Goal: Task Accomplishment & Management: Complete application form

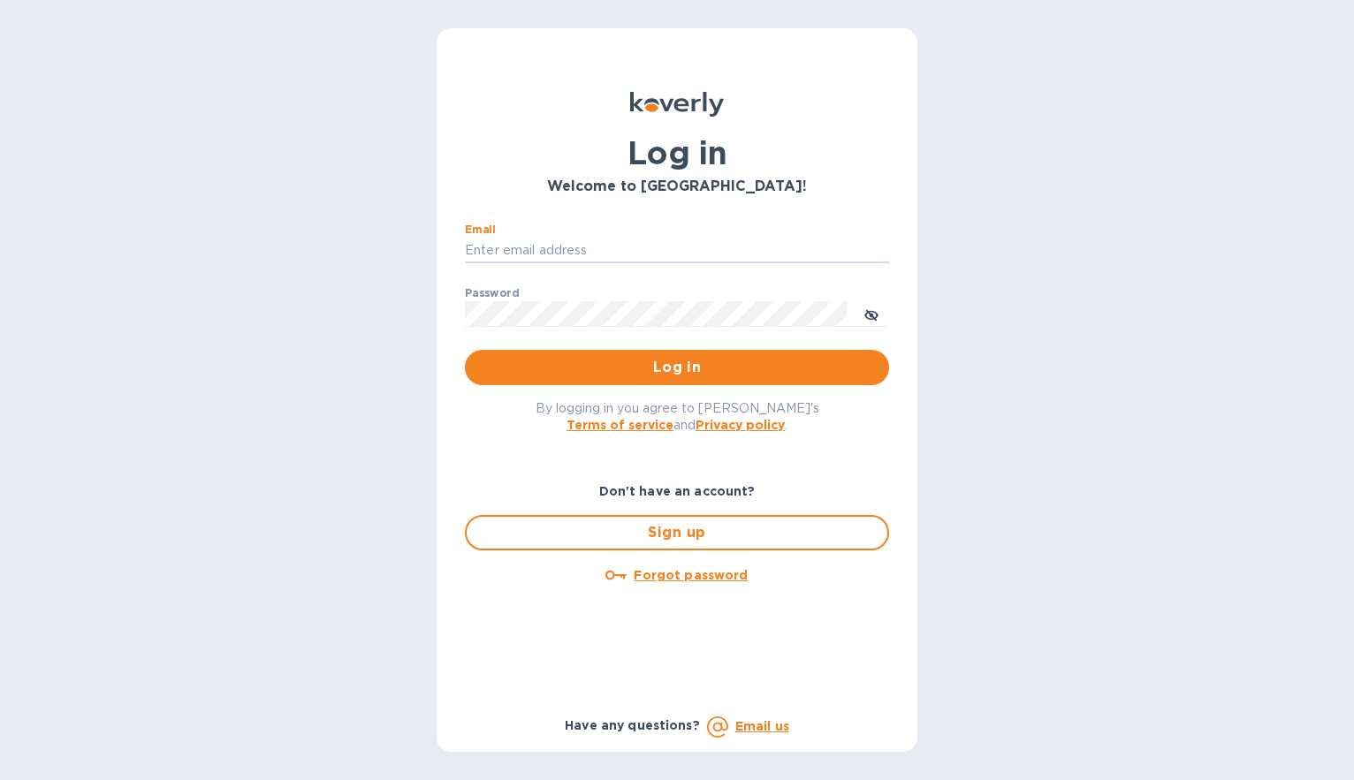
type input "dino.chronos@vinwineimports.com"
click at [677, 367] on button "Log in" at bounding box center [677, 367] width 424 height 35
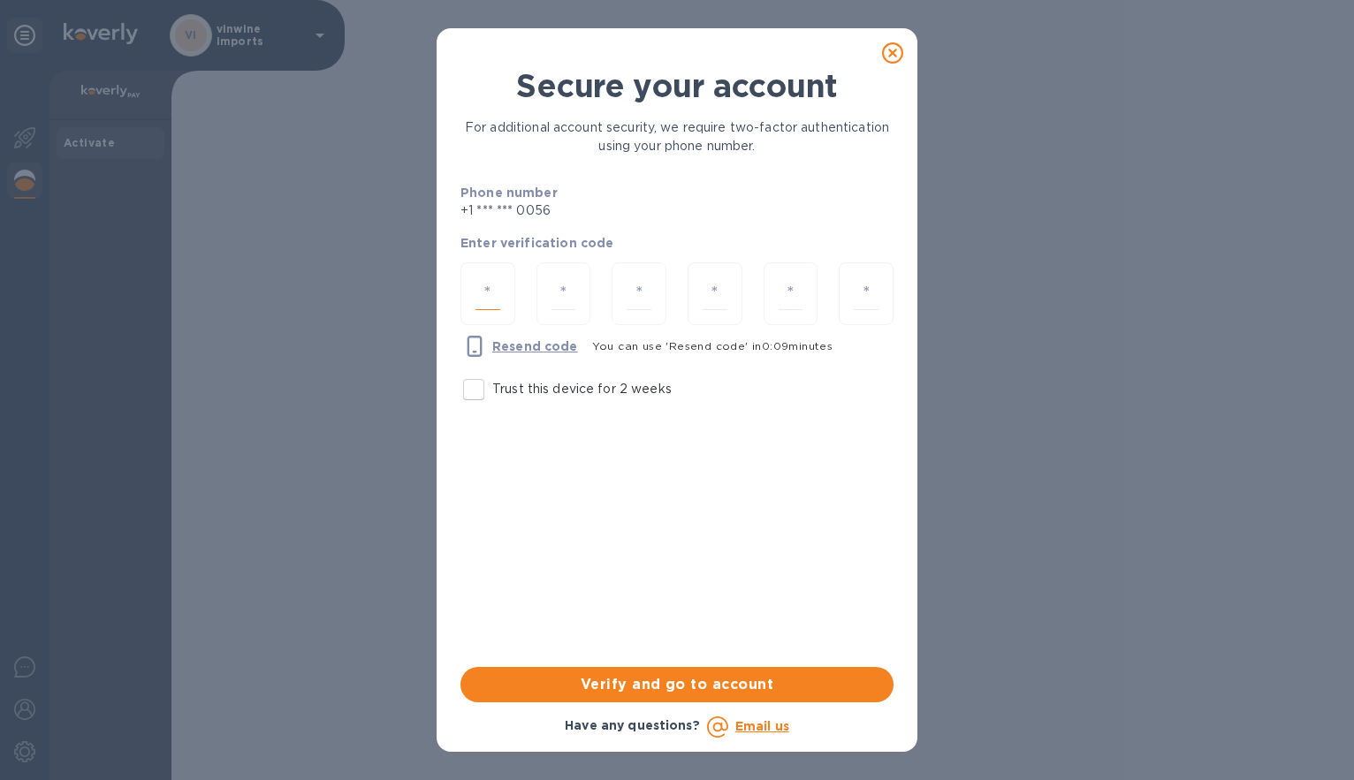
click at [483, 292] on input "number" at bounding box center [487, 294] width 25 height 33
type input "5"
type input "0"
type input "7"
type input "5"
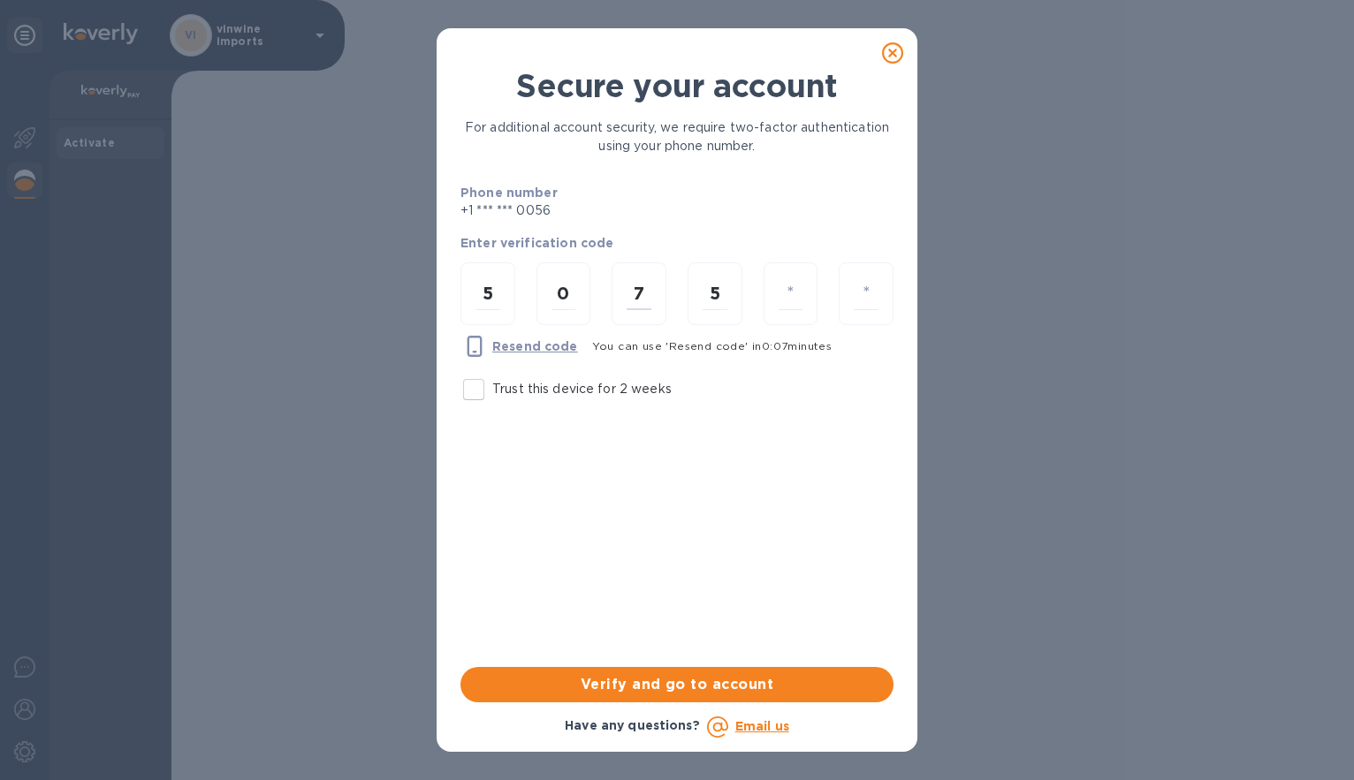
type input "1"
type input "2"
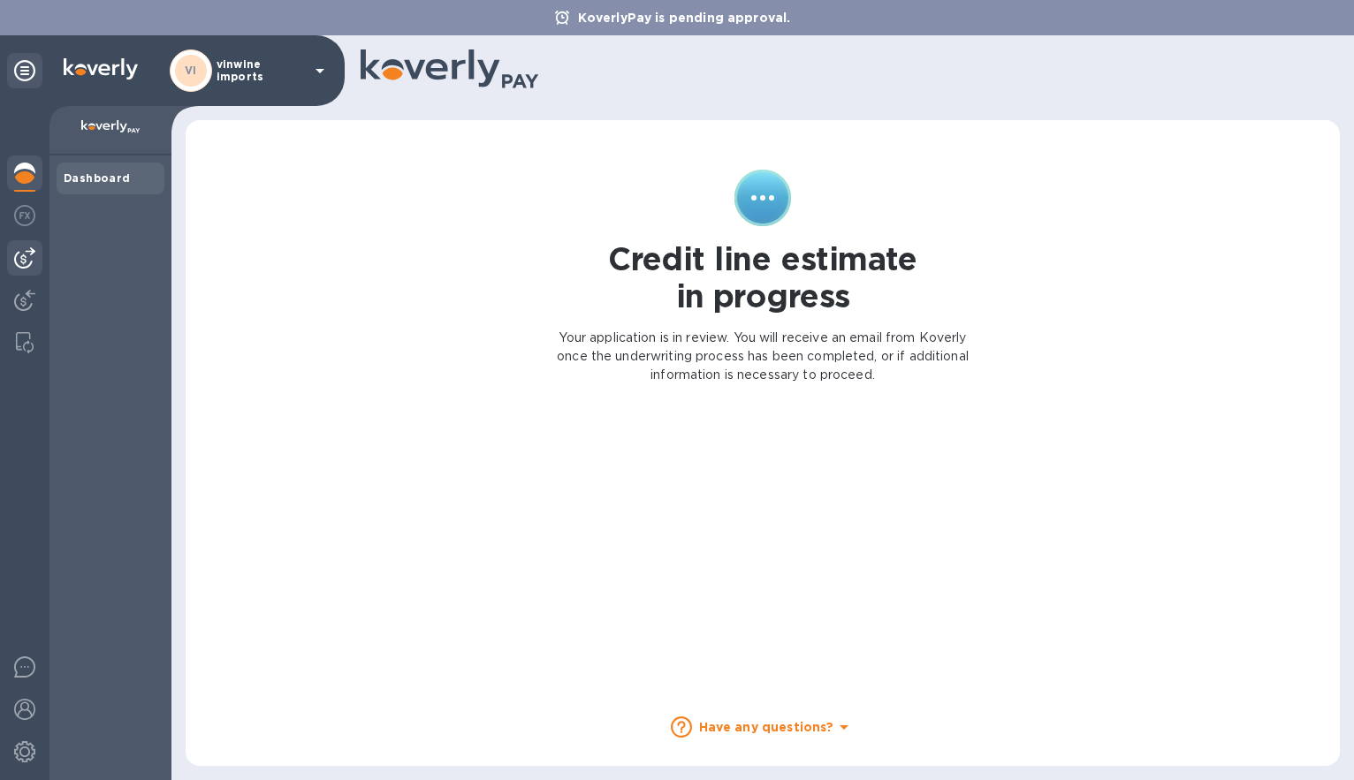
click at [22, 247] on div at bounding box center [24, 257] width 35 height 35
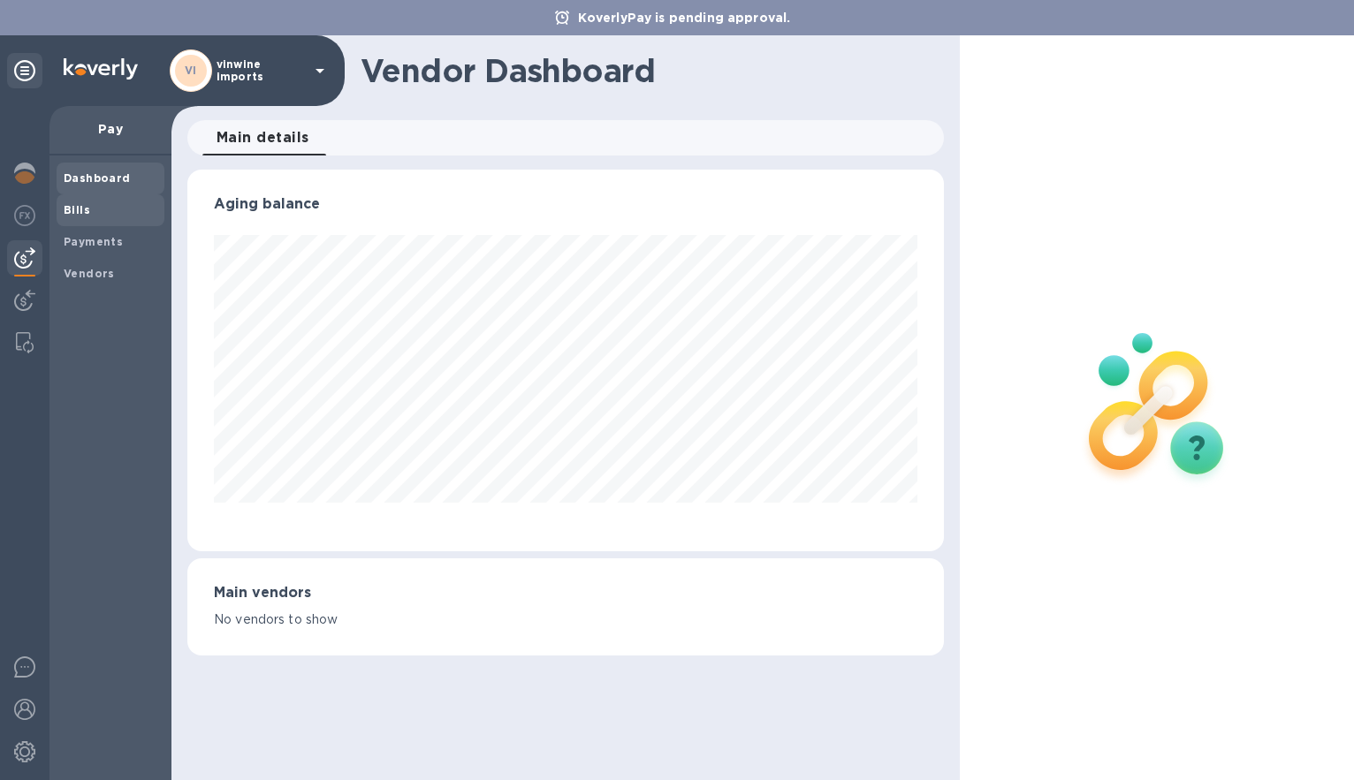
scroll to position [382, 757]
click at [80, 205] on b "Bills" at bounding box center [77, 209] width 27 height 13
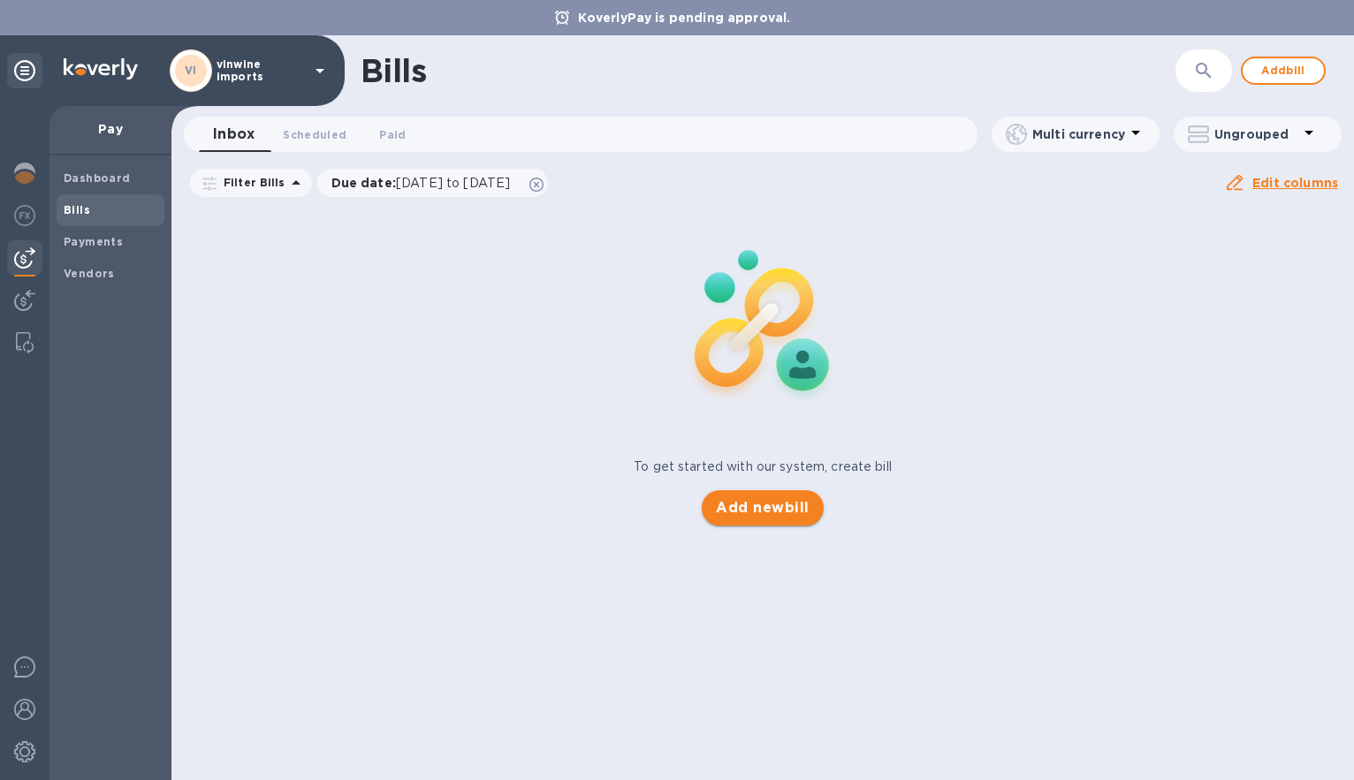
click at [772, 507] on span "Add new bill" at bounding box center [762, 508] width 93 height 21
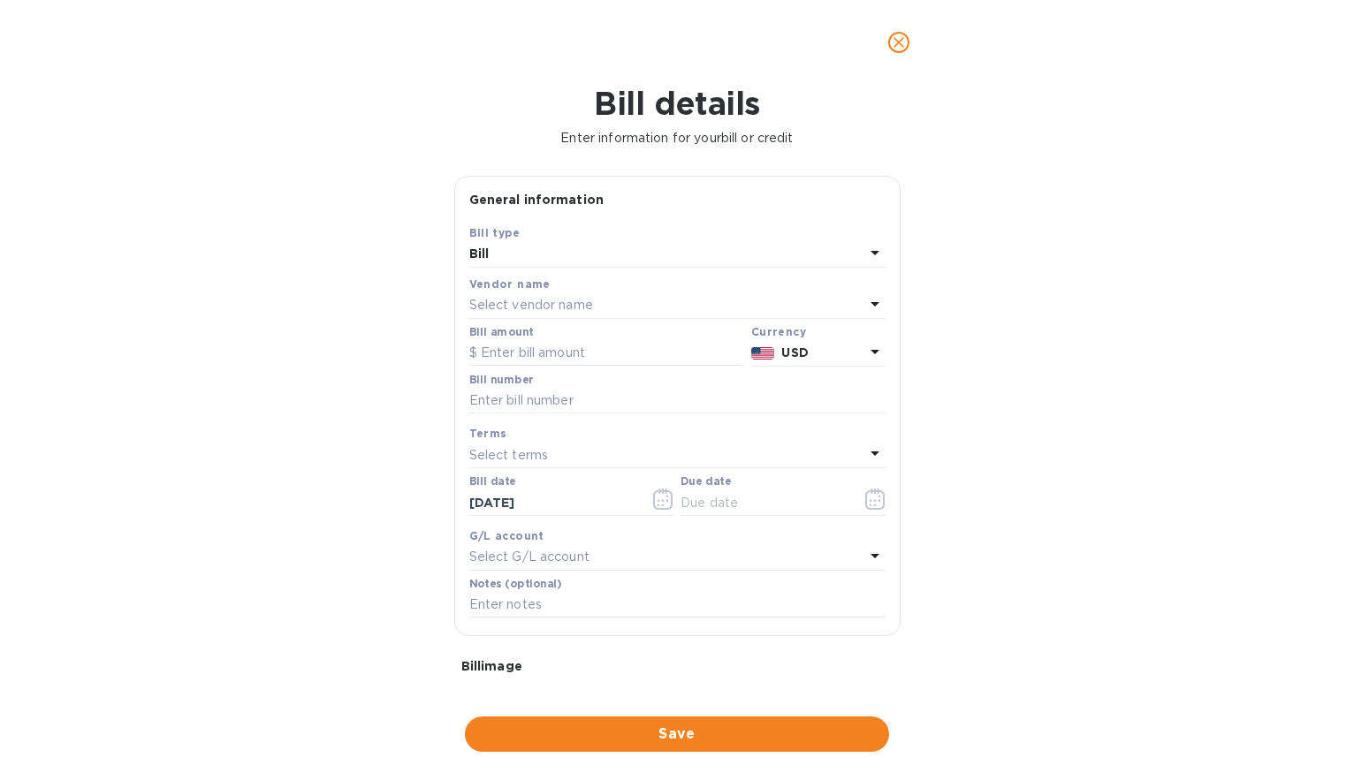
click at [870, 300] on icon at bounding box center [874, 303] width 21 height 21
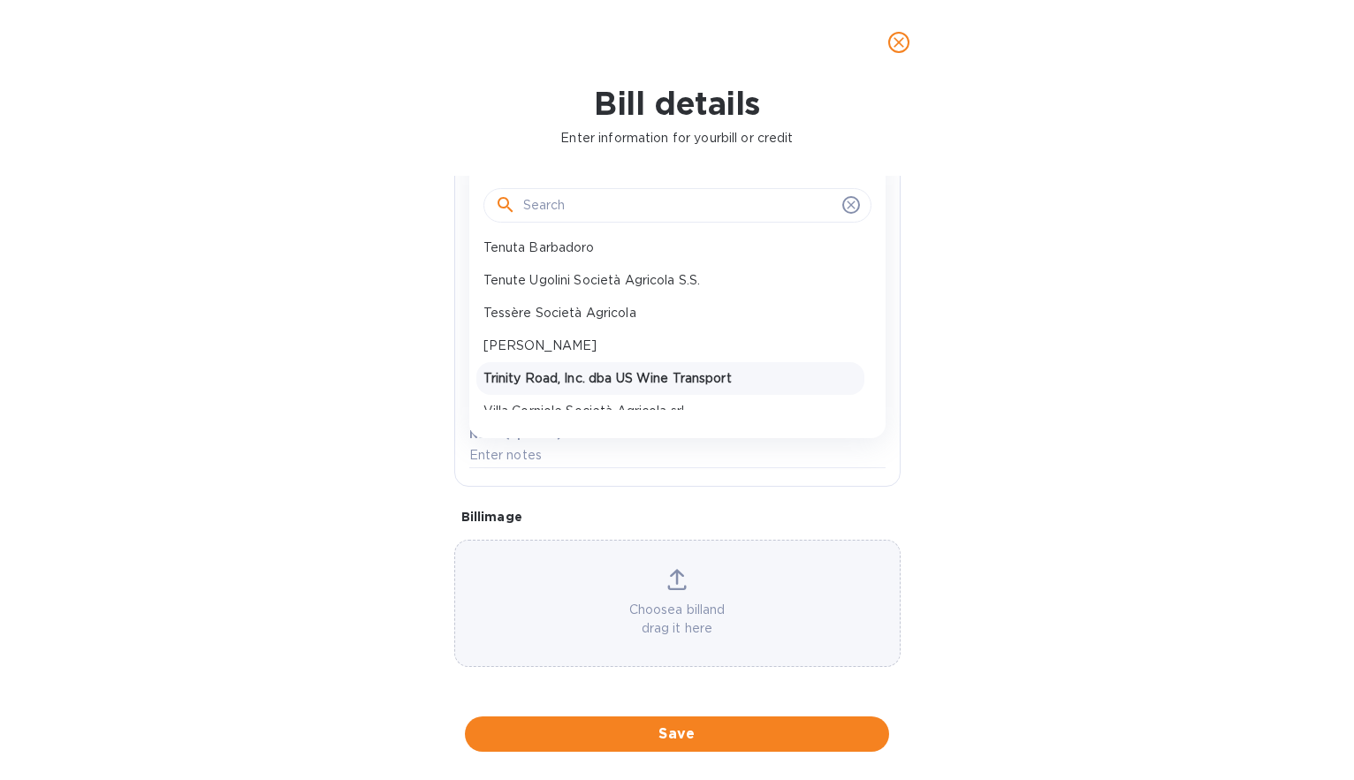
scroll to position [648, 0]
click at [697, 370] on p "Trinity Road, Inc. dba US Wine Transport" at bounding box center [670, 379] width 374 height 19
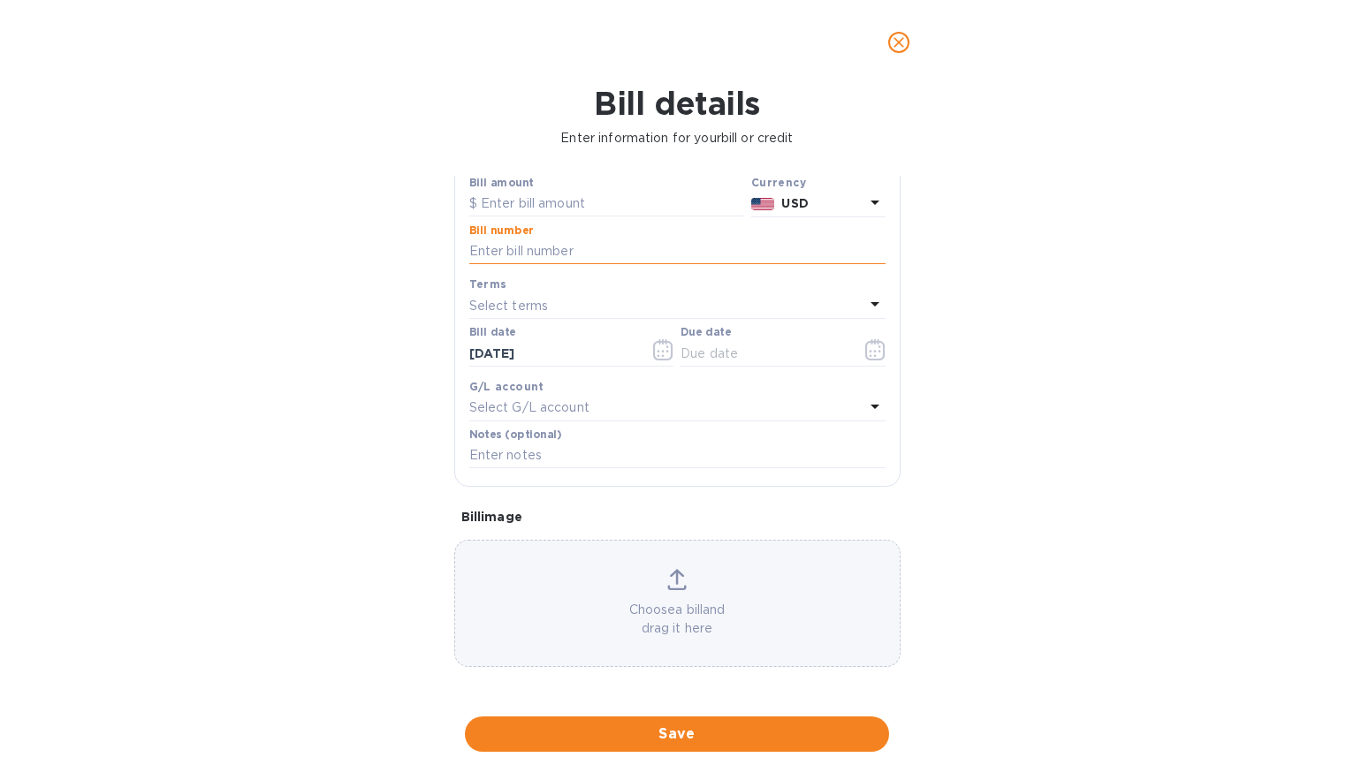
drag, startPoint x: 535, startPoint y: 239, endPoint x: 523, endPoint y: 242, distance: 12.0
click at [535, 239] on input "text" at bounding box center [677, 252] width 416 height 27
type input "M34761"
click at [508, 297] on p "Select terms" at bounding box center [509, 306] width 80 height 19
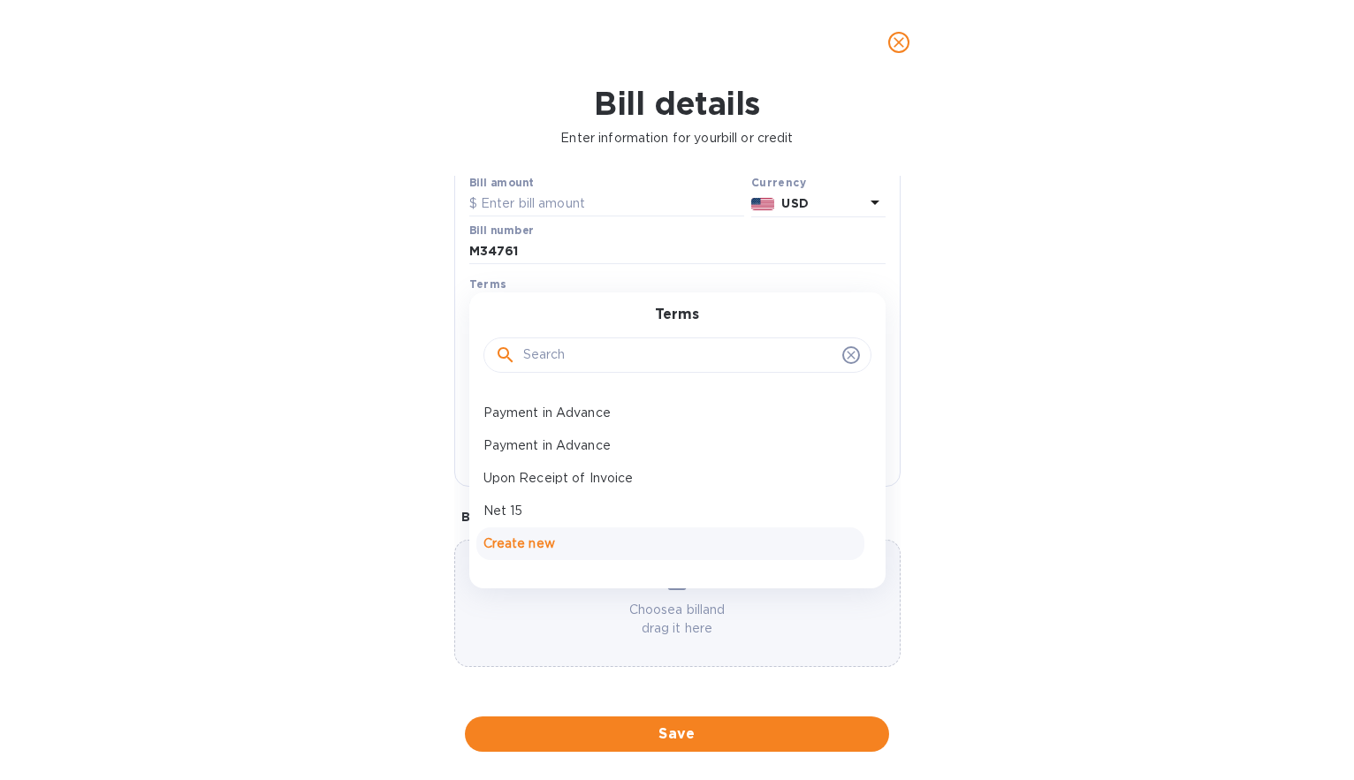
scroll to position [125, 0]
click at [524, 469] on p "Upon Receipt of Invoice" at bounding box center [670, 478] width 374 height 19
type input "[DATE]"
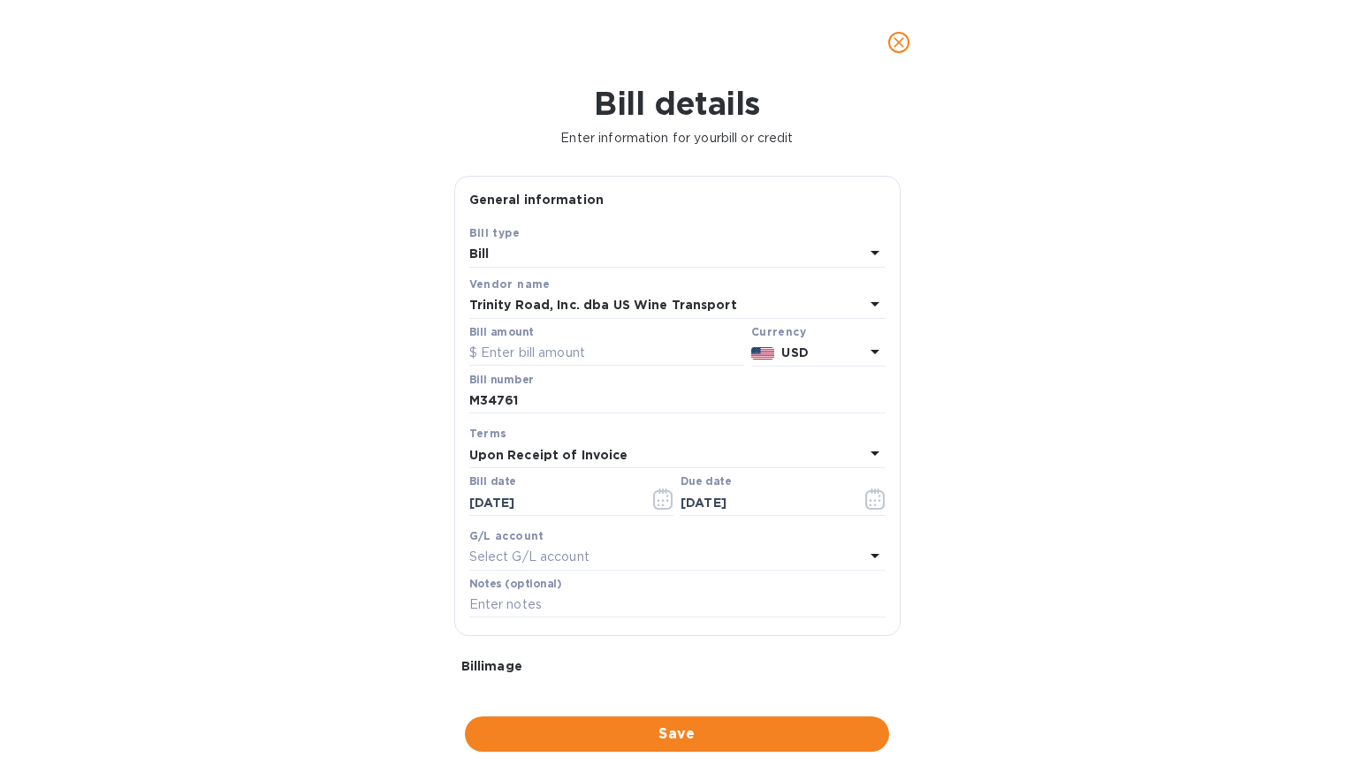
scroll to position [0, 0]
drag, startPoint x: 535, startPoint y: 350, endPoint x: 523, endPoint y: 354, distance: 12.0
click at [535, 350] on input "text" at bounding box center [606, 353] width 275 height 27
type input "435.88"
click at [199, 345] on div "Bill details Enter information for your bill or credit General information Save…" at bounding box center [677, 433] width 1354 height 696
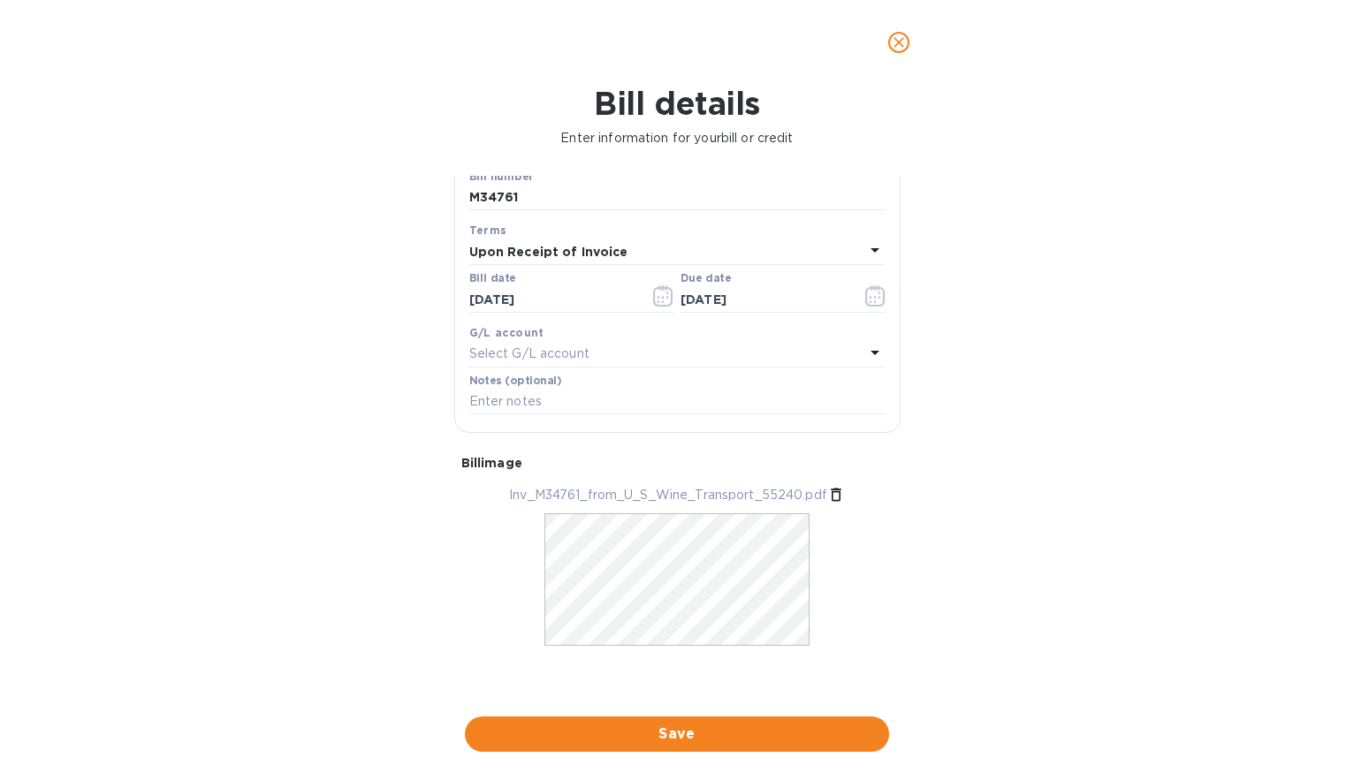
scroll to position [215, 0]
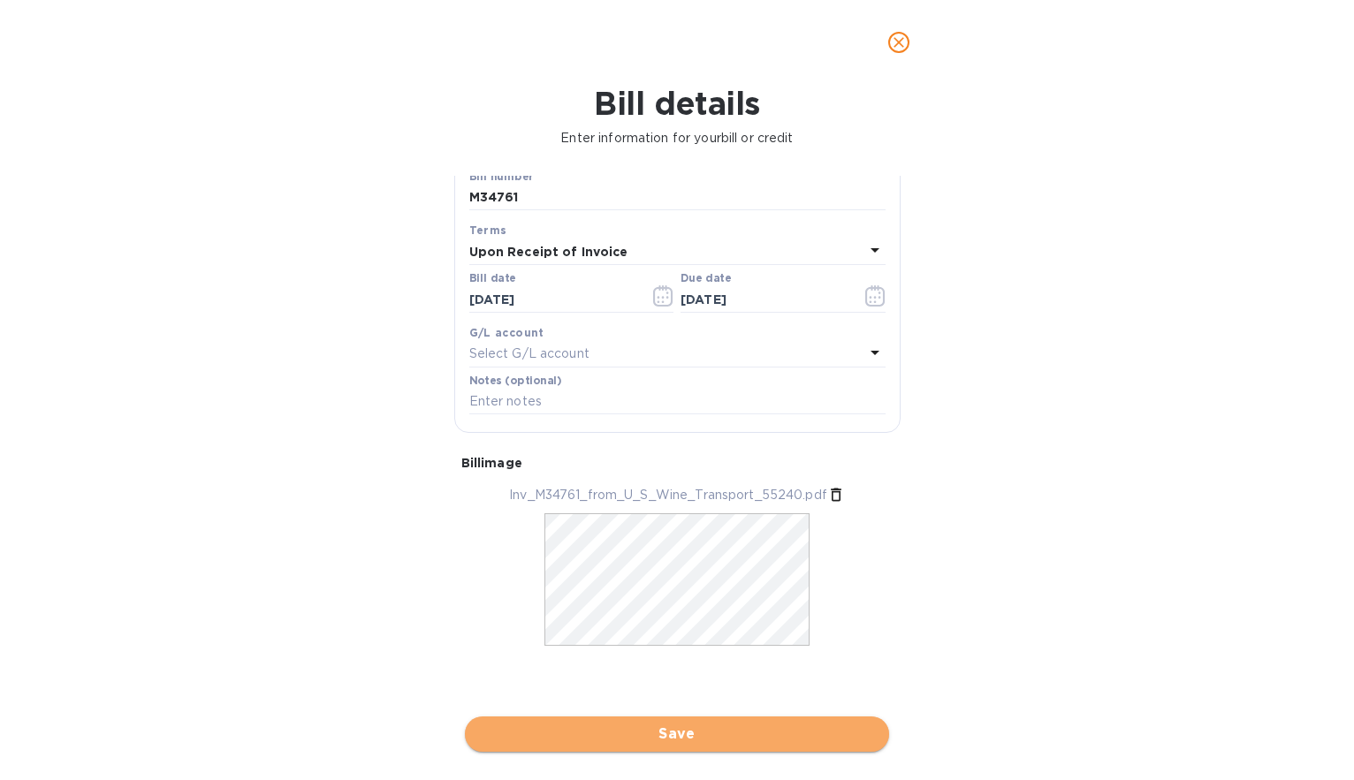
click at [662, 724] on span "Save" at bounding box center [677, 734] width 396 height 21
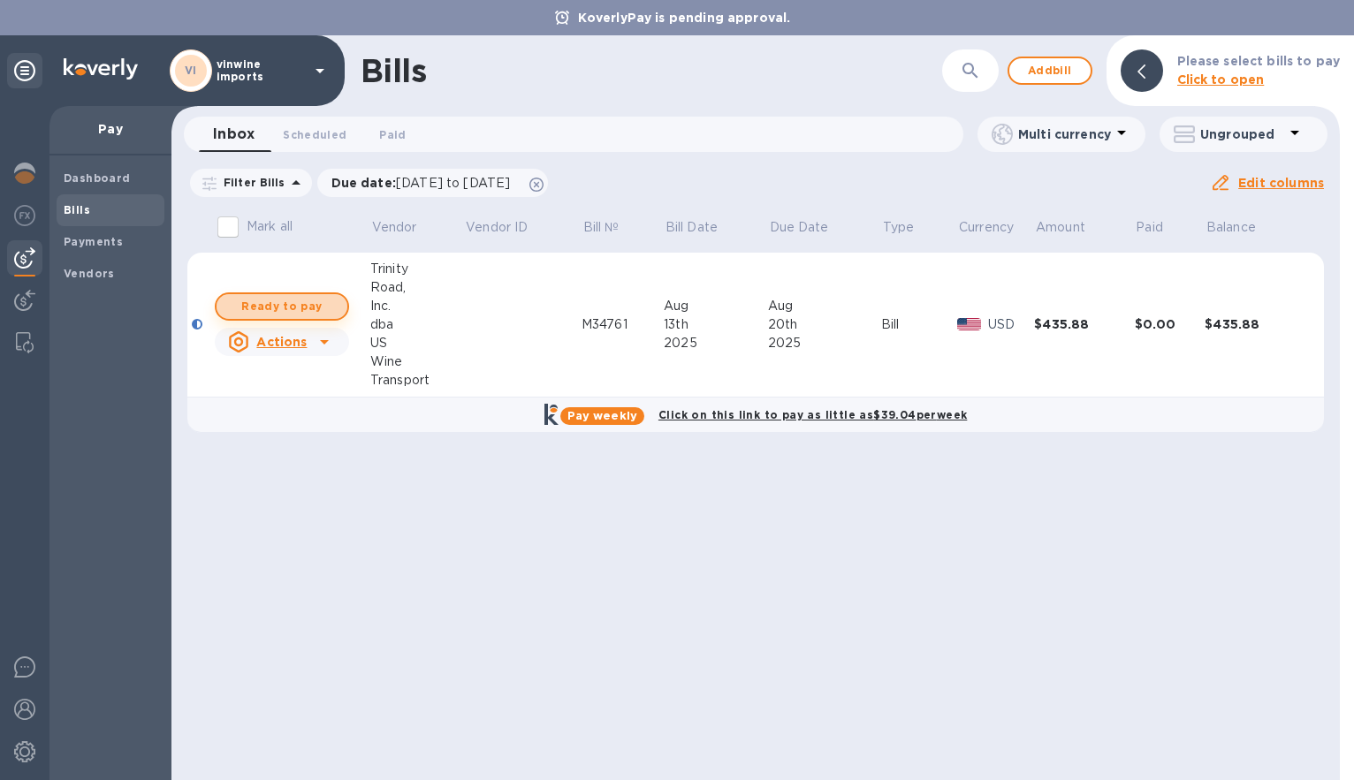
click at [252, 305] on span "Ready to pay" at bounding box center [282, 306] width 103 height 21
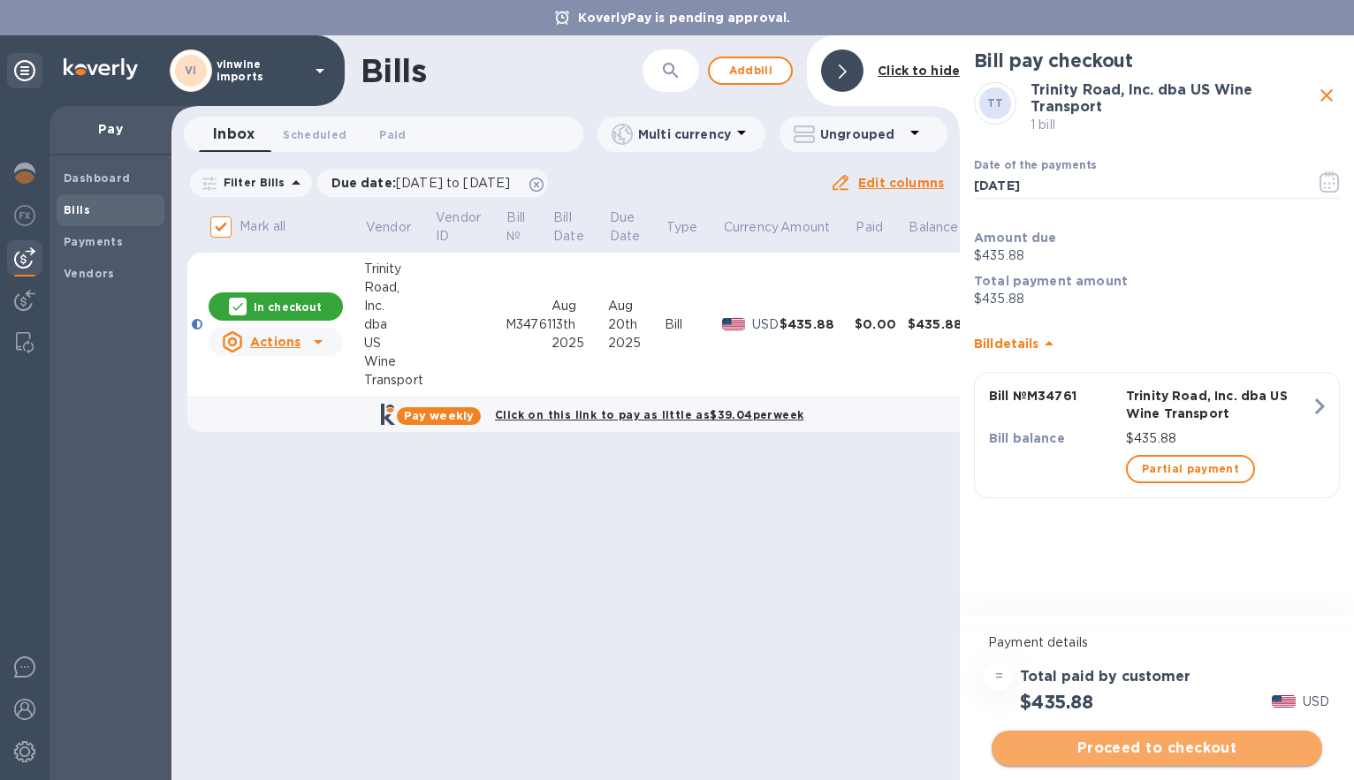
click at [1162, 744] on span "Proceed to checkout" at bounding box center [1157, 748] width 302 height 21
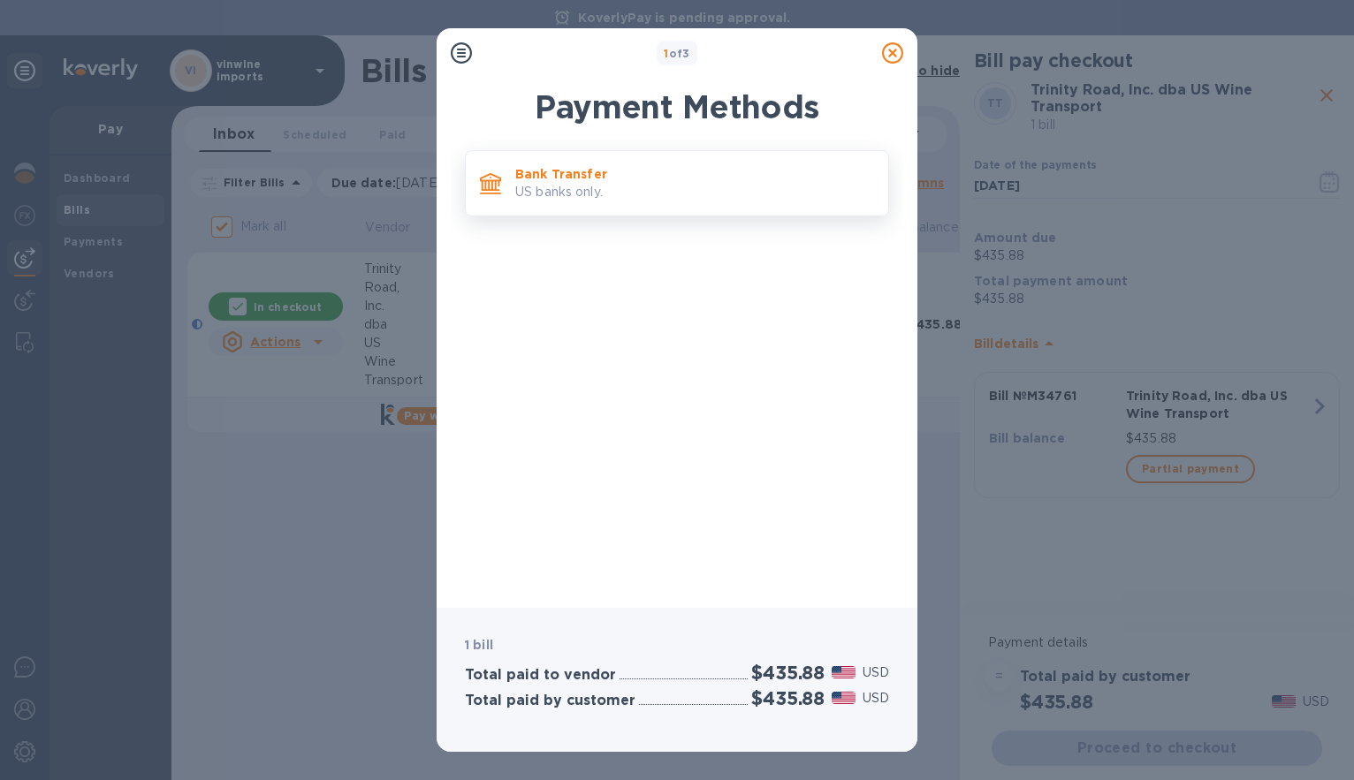
click at [613, 197] on p "US banks only." at bounding box center [694, 192] width 359 height 19
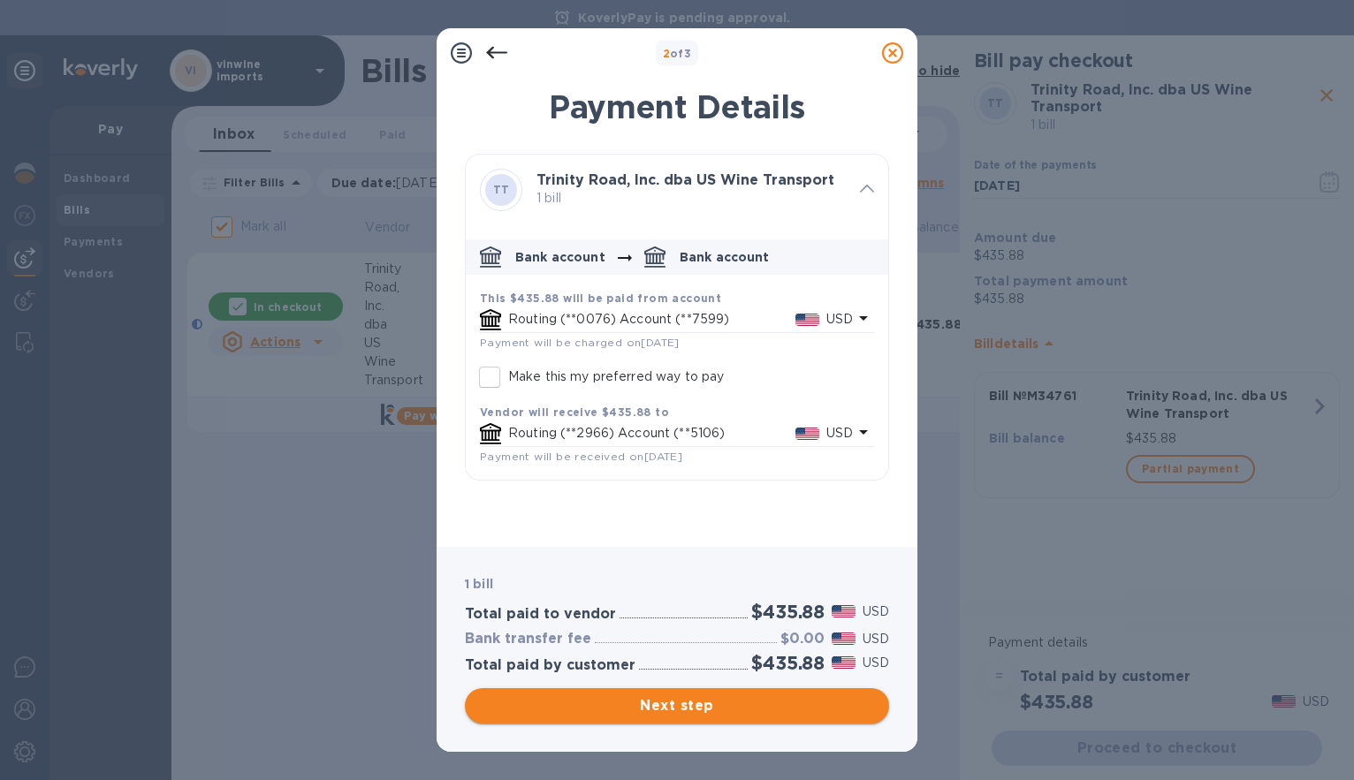
click at [675, 711] on span "Next step" at bounding box center [677, 706] width 396 height 21
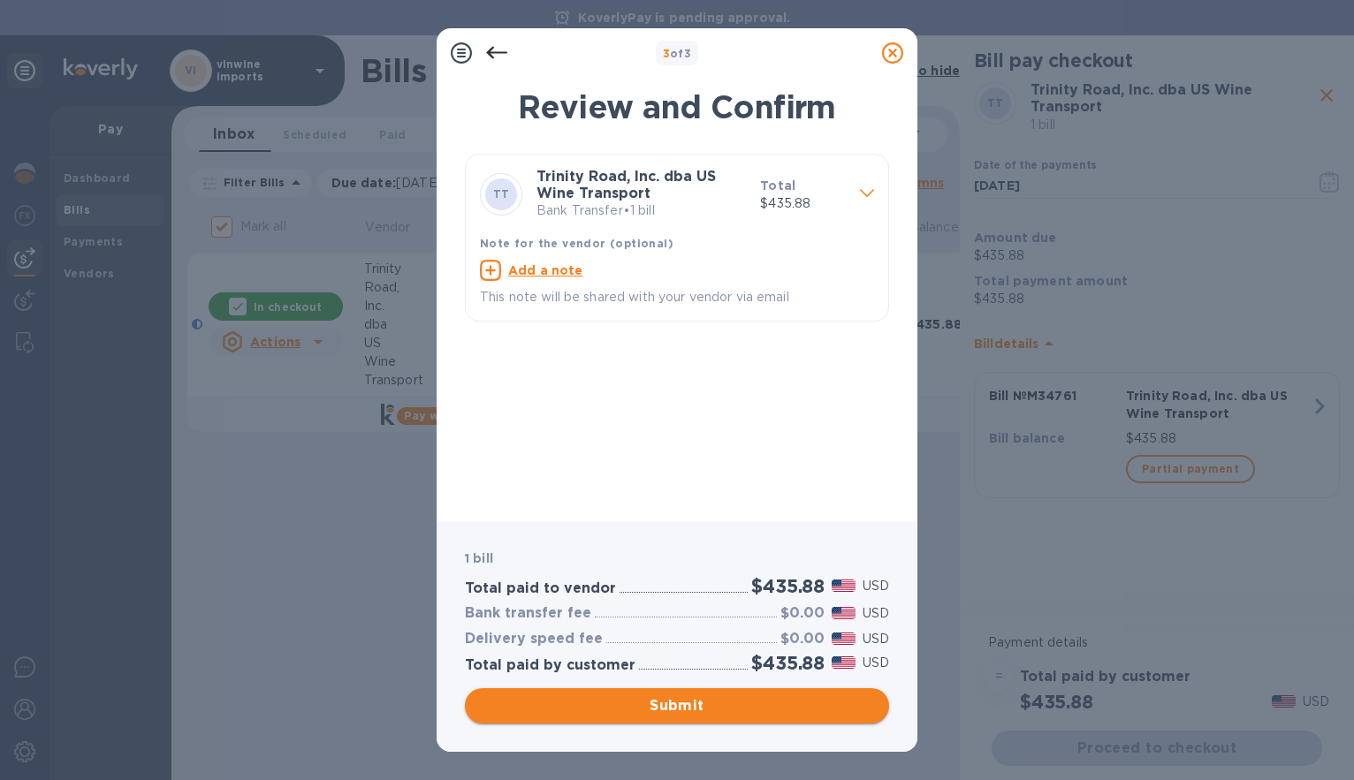
scroll to position [0, 1]
click at [677, 711] on span "Submit" at bounding box center [677, 706] width 396 height 21
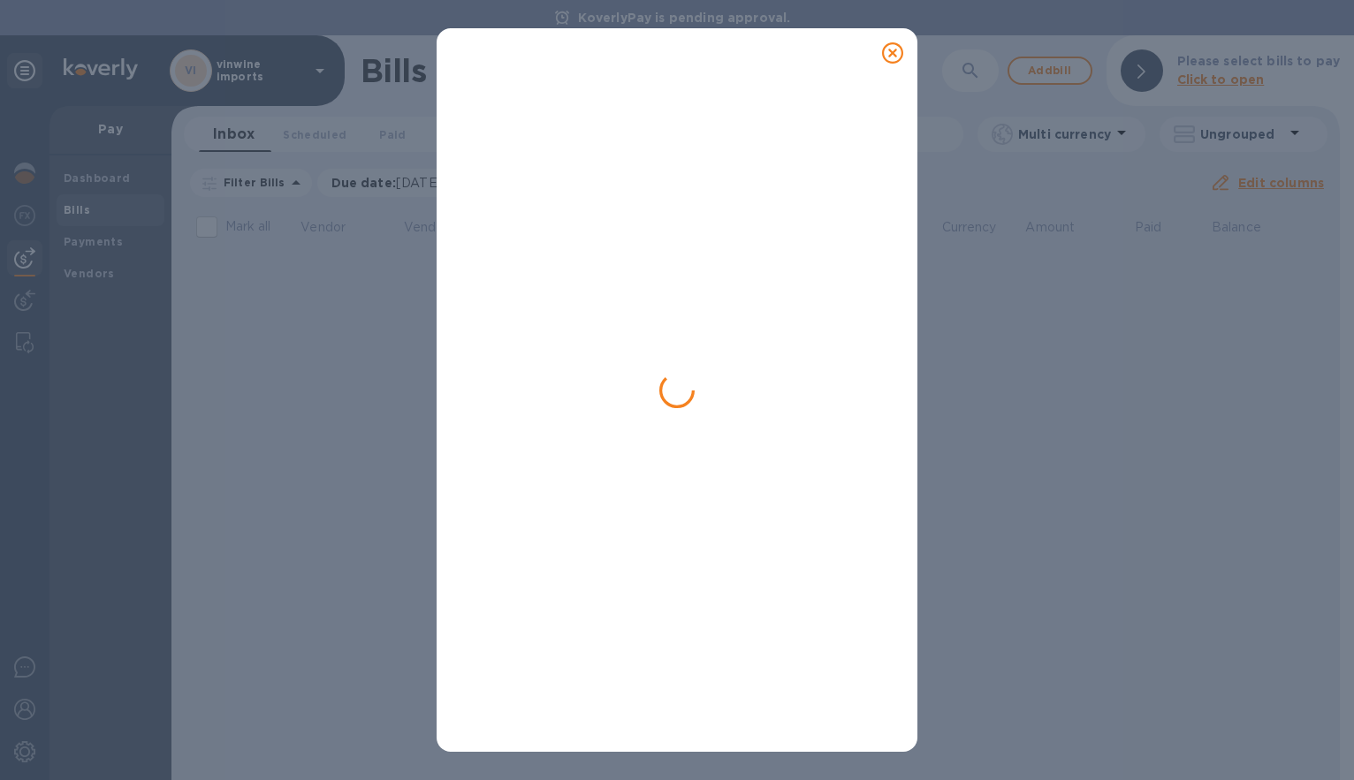
checkbox input "false"
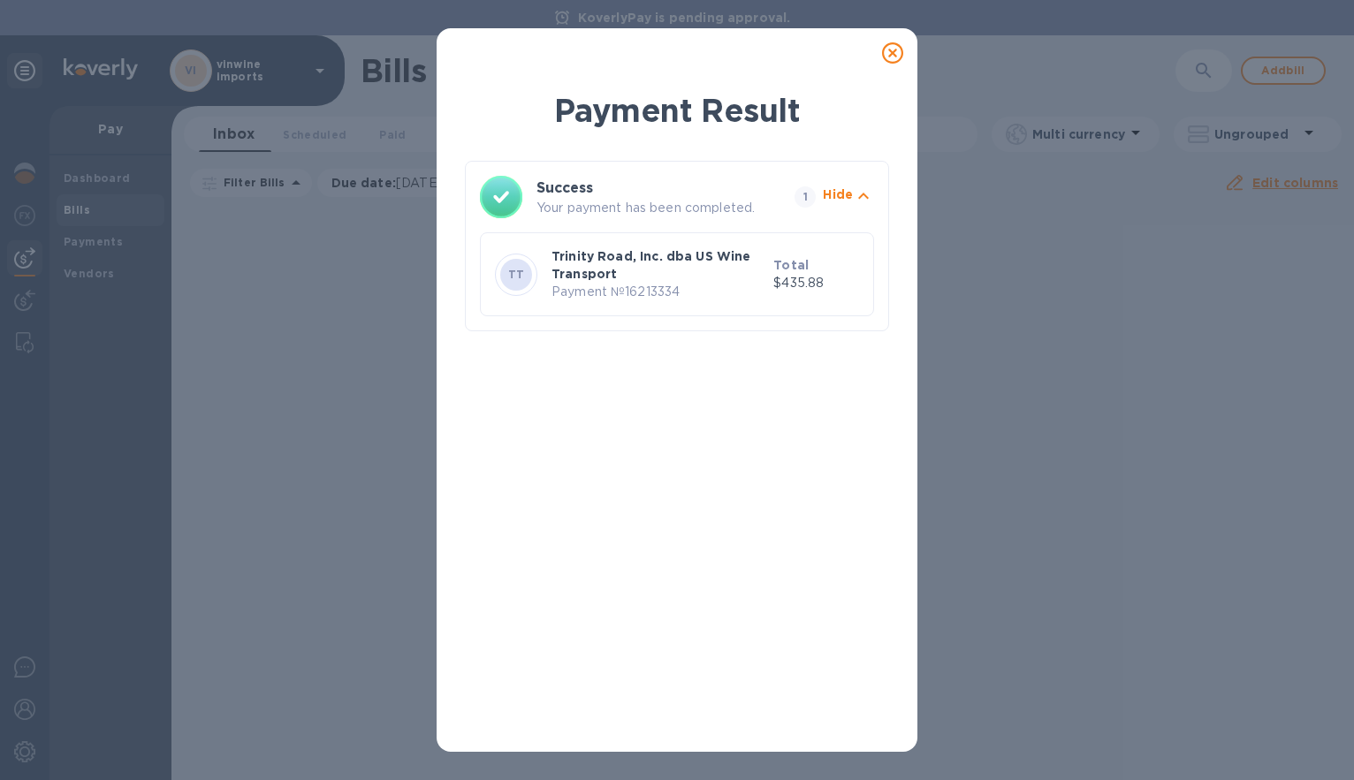
click at [894, 57] on icon at bounding box center [892, 52] width 21 height 21
